Goal: Information Seeking & Learning: Check status

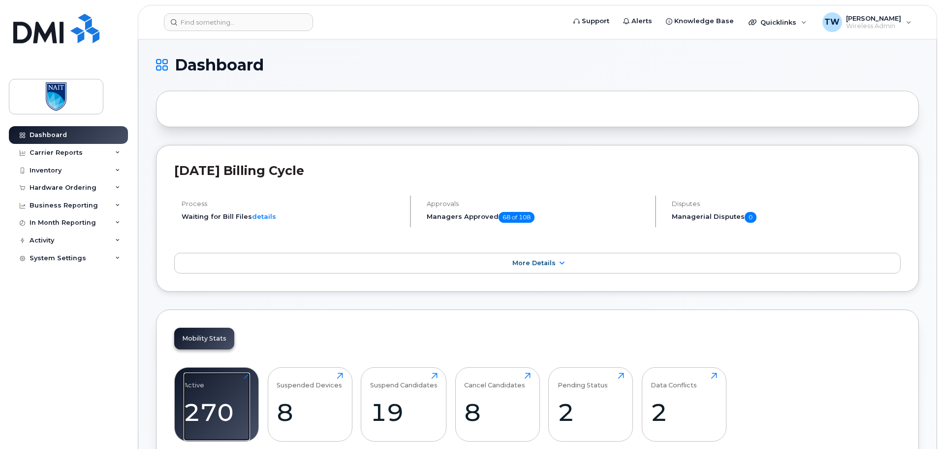
click at [215, 386] on div "Active 270 Click to view more" at bounding box center [217, 403] width 66 height 63
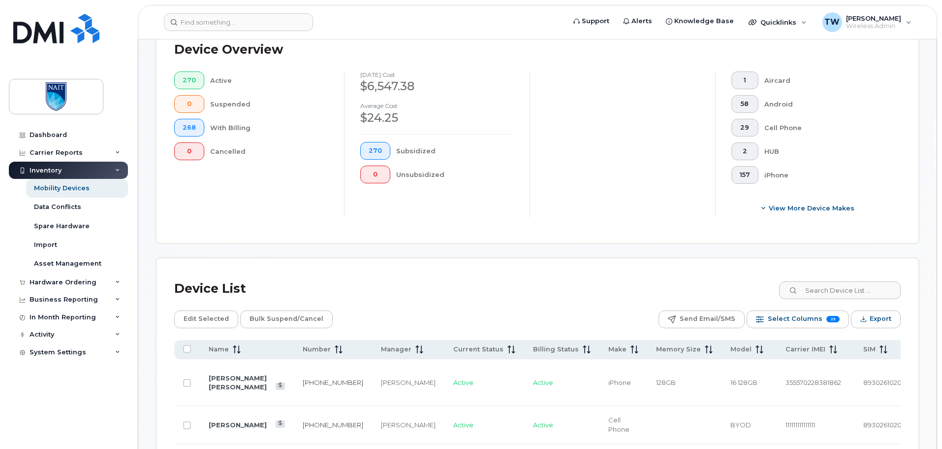
scroll to position [246, 0]
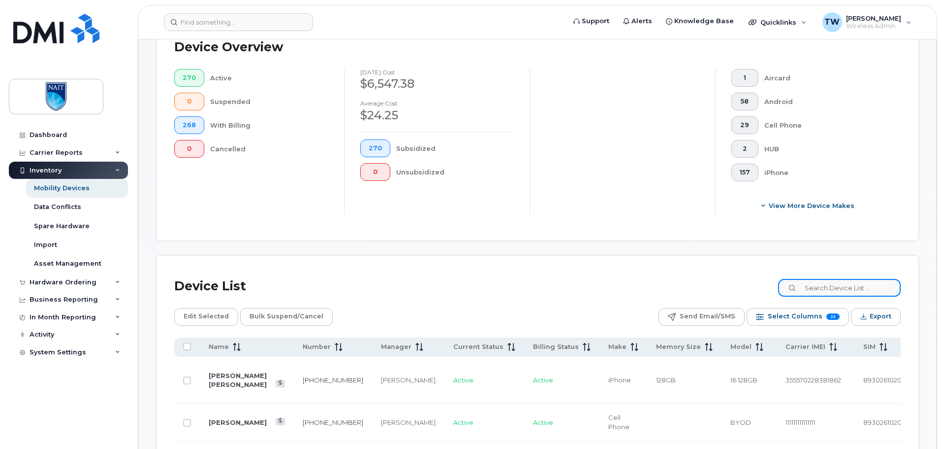
click at [826, 292] on input at bounding box center [839, 288] width 123 height 18
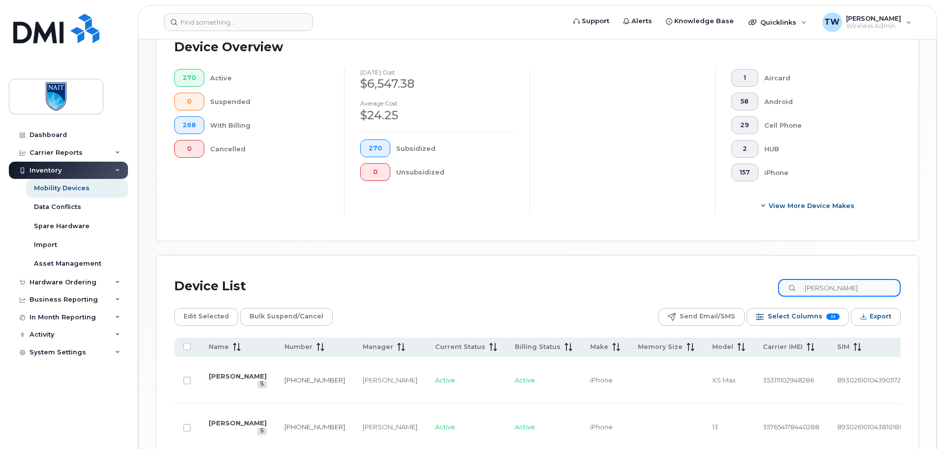
type input "terry"
click at [225, 380] on link "Terry Schlitter" at bounding box center [238, 376] width 58 height 8
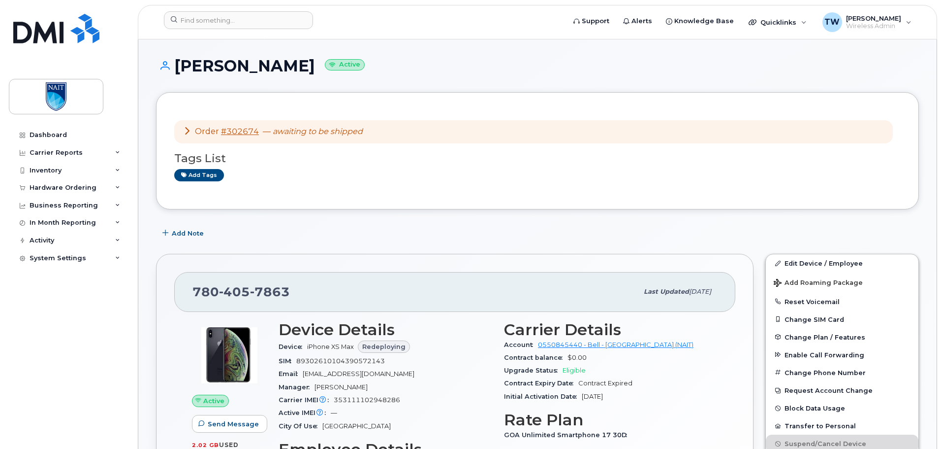
click at [429, 66] on h1 "Terry Schlitter Active" at bounding box center [537, 65] width 763 height 17
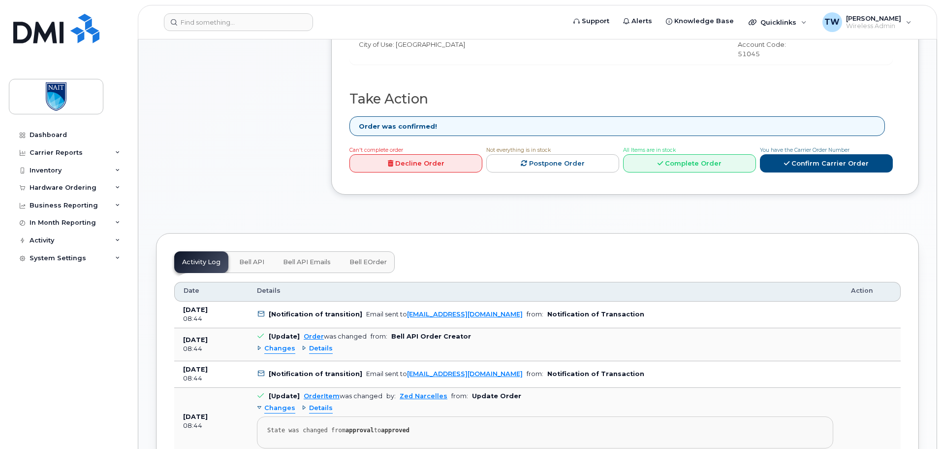
scroll to position [492, 0]
